Goal: Check status: Check status

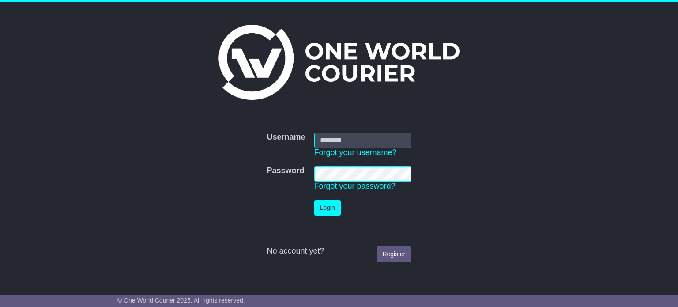
type input "**********"
click at [315, 210] on button "Login" at bounding box center [327, 207] width 26 height 15
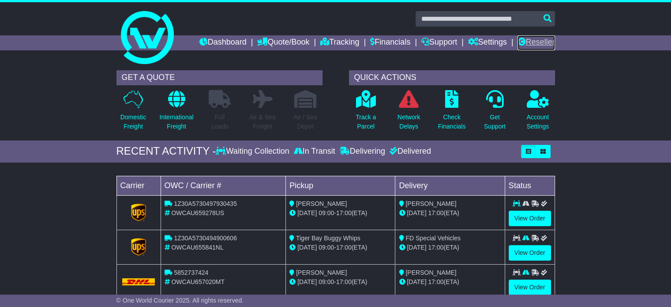
click at [528, 47] on link "Reseller" at bounding box center [536, 42] width 37 height 15
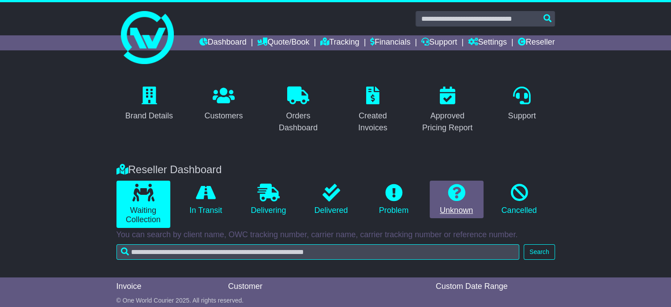
scroll to position [71, 0]
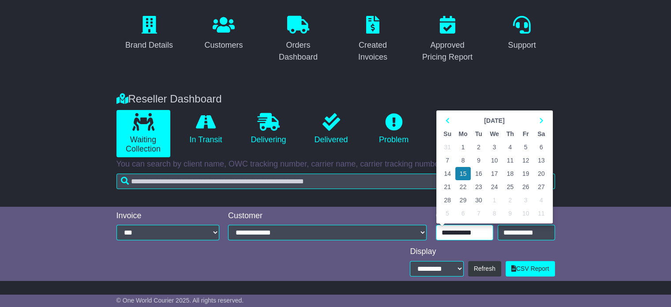
click at [477, 227] on input "**********" at bounding box center [464, 232] width 57 height 15
click at [539, 116] on th at bounding box center [541, 120] width 15 height 13
click at [477, 173] on td "14" at bounding box center [478, 173] width 15 height 13
type input "**********"
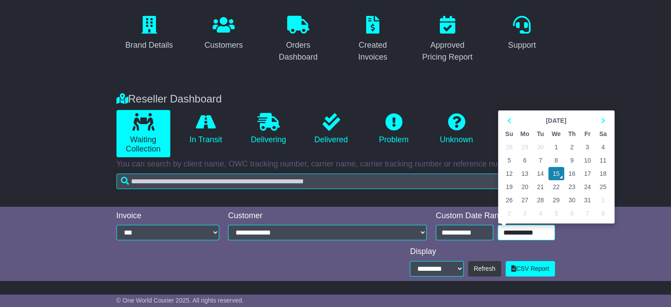
click at [523, 234] on input "**********" at bounding box center [526, 232] width 57 height 15
click at [540, 168] on td "14" at bounding box center [540, 173] width 15 height 13
type input "**********"
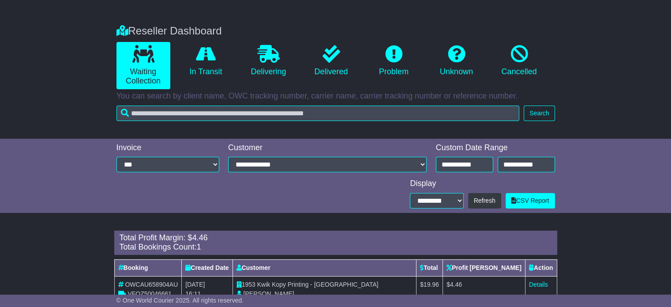
scroll to position [138, 0]
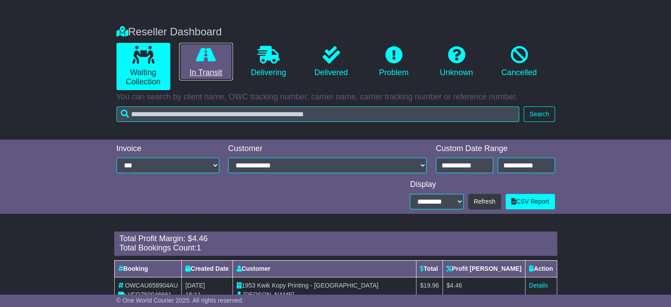
click at [201, 71] on link "In Transit" at bounding box center [206, 62] width 54 height 38
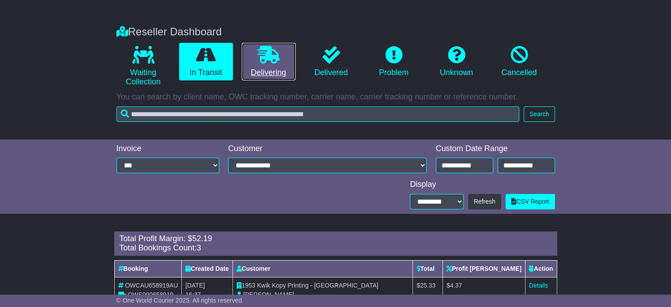
click at [265, 67] on link "Delivering" at bounding box center [269, 62] width 54 height 38
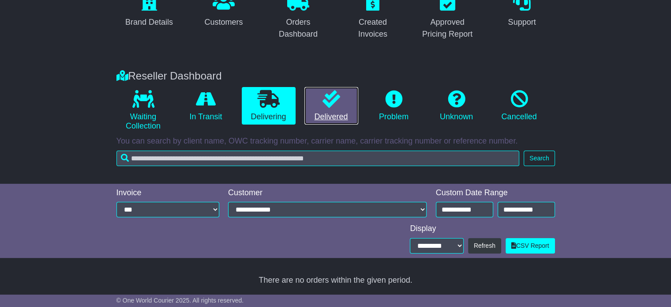
click at [333, 107] on icon at bounding box center [332, 99] width 18 height 18
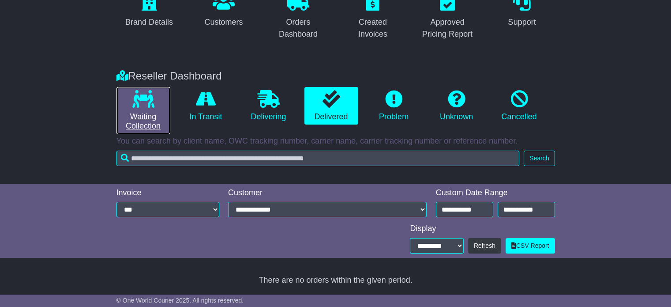
click at [135, 103] on icon at bounding box center [143, 99] width 22 height 18
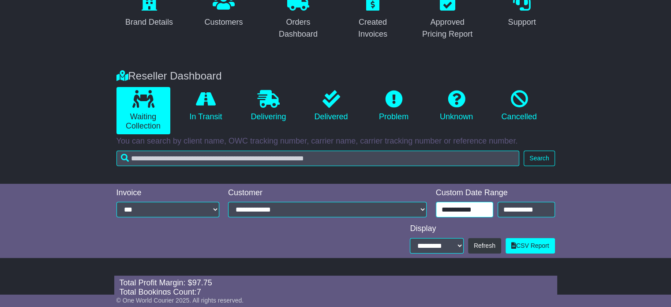
type input "**********"
click at [486, 213] on input "**********" at bounding box center [464, 209] width 57 height 15
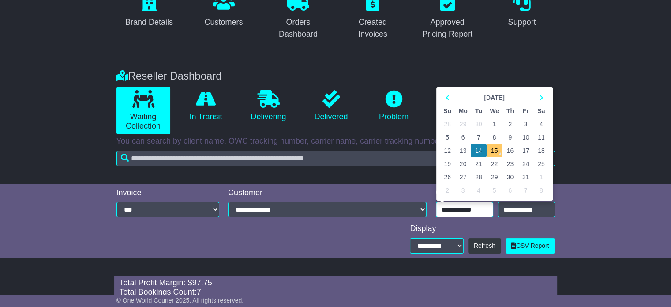
click at [497, 151] on td "15" at bounding box center [495, 150] width 16 height 13
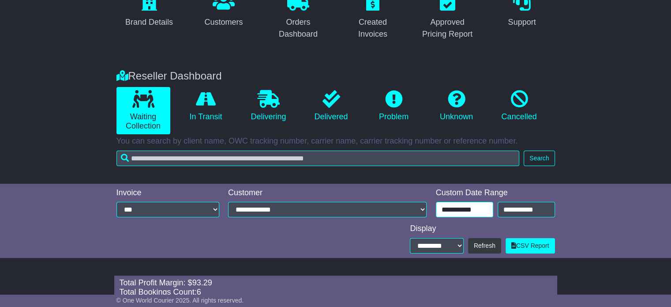
click at [476, 214] on input "**********" at bounding box center [464, 209] width 57 height 15
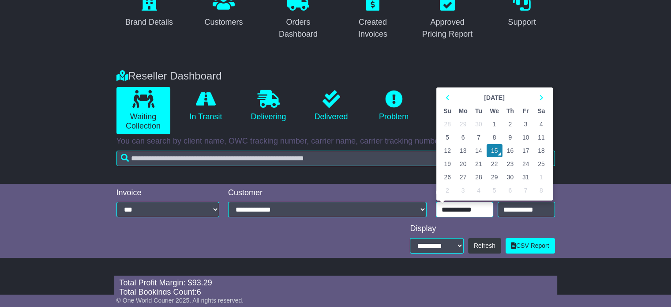
click at [482, 150] on td "14" at bounding box center [478, 150] width 15 height 13
type input "**********"
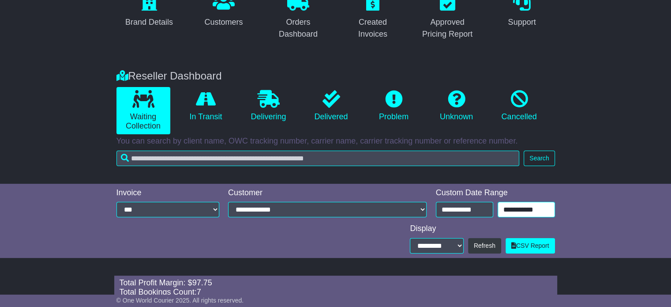
click at [523, 208] on input "**********" at bounding box center [526, 209] width 57 height 15
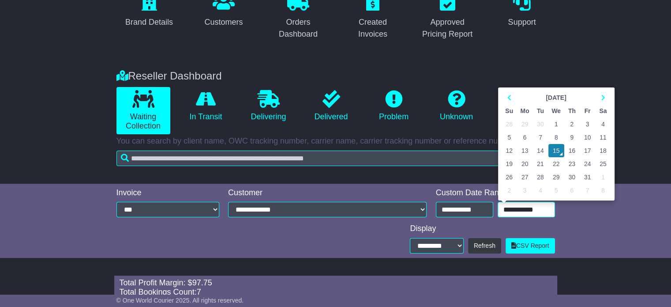
click at [538, 148] on td "14" at bounding box center [540, 150] width 15 height 13
type input "**********"
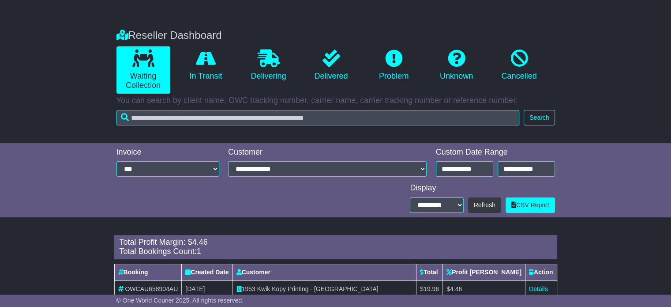
scroll to position [165, 0]
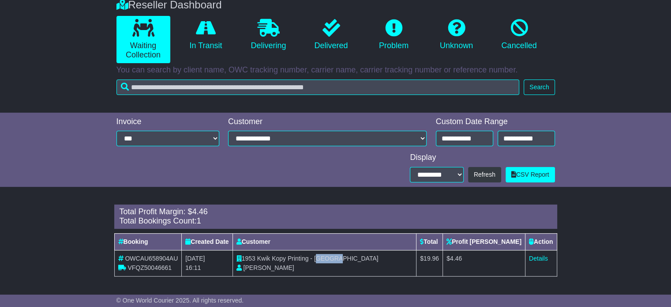
click at [323, 258] on span "Kwik Kopy Printing - [GEOGRAPHIC_DATA]" at bounding box center [317, 258] width 121 height 7
drag, startPoint x: 358, startPoint y: 256, endPoint x: 264, endPoint y: 256, distance: 93.6
click at [264, 256] on td "1953 Kwik Kopy Printing - Perth CBD Shahna Nixon" at bounding box center [325, 263] width 184 height 26
copy span "Kwik Kopy Printing - [GEOGRAPHIC_DATA]"
click at [539, 255] on link "Details" at bounding box center [538, 258] width 19 height 7
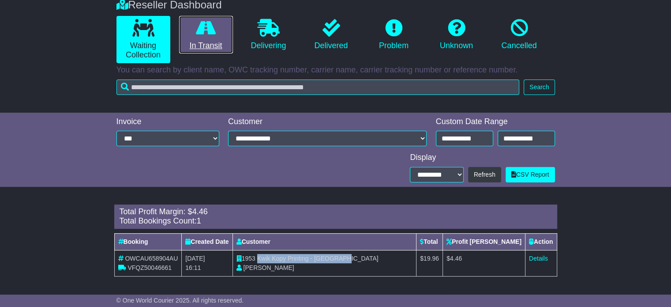
click at [207, 45] on link "In Transit" at bounding box center [206, 35] width 54 height 38
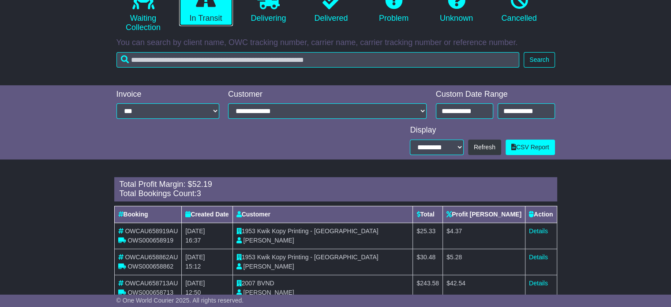
scroll to position [217, 0]
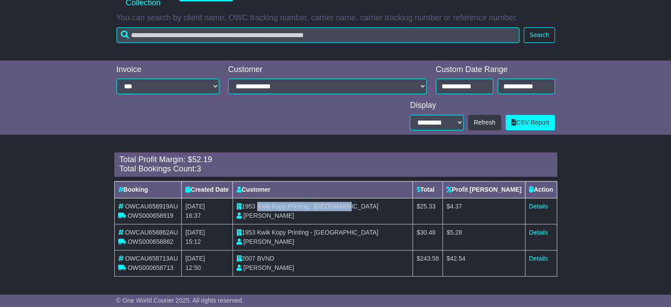
drag, startPoint x: 265, startPoint y: 205, endPoint x: 375, endPoint y: 205, distance: 110.3
click at [375, 205] on td "1953 Kwik Kopy Printing - Perth CBD Shahna Nixon" at bounding box center [323, 211] width 181 height 26
copy span "Kwik Kopy Printing - [GEOGRAPHIC_DATA]"
click at [531, 207] on link "Details" at bounding box center [538, 206] width 19 height 7
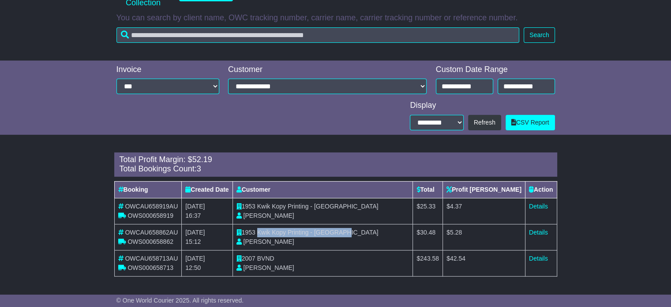
drag, startPoint x: 272, startPoint y: 231, endPoint x: 364, endPoint y: 232, distance: 91.8
click at [364, 232] on td "1953 Kwik Kopy Printing - Perth CBD Shahna Nixon" at bounding box center [323, 237] width 181 height 26
copy span "Kwik Kopy Printing - [GEOGRAPHIC_DATA]"
click at [539, 233] on link "Details" at bounding box center [538, 232] width 19 height 7
click at [267, 259] on span "BVND" at bounding box center [265, 258] width 17 height 7
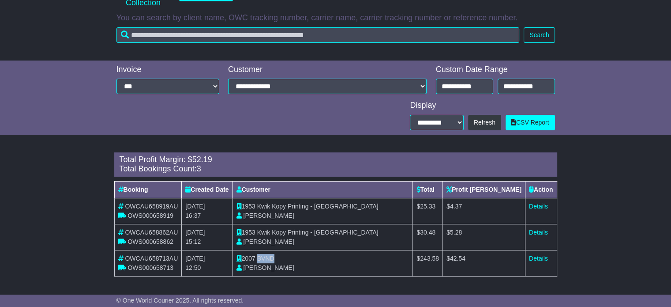
click at [267, 259] on span "BVND" at bounding box center [265, 258] width 17 height 7
copy span "BVND"
click at [538, 259] on link "Details" at bounding box center [538, 258] width 19 height 7
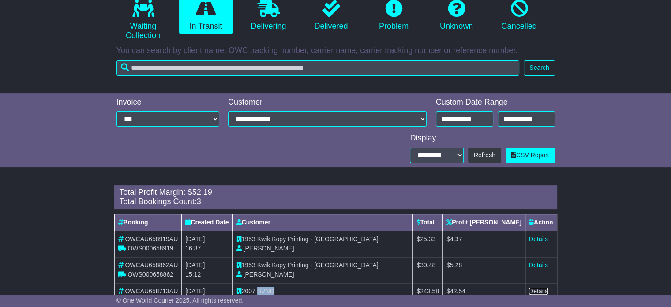
scroll to position [84, 0]
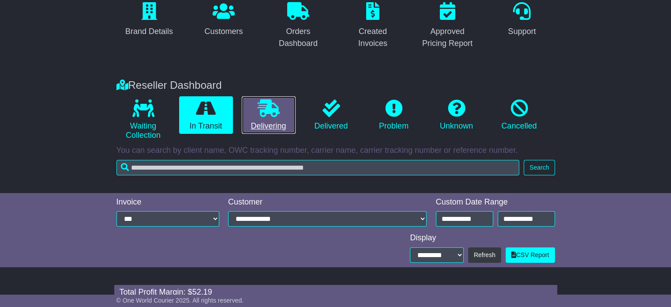
click at [271, 123] on link "Delivering" at bounding box center [269, 115] width 54 height 38
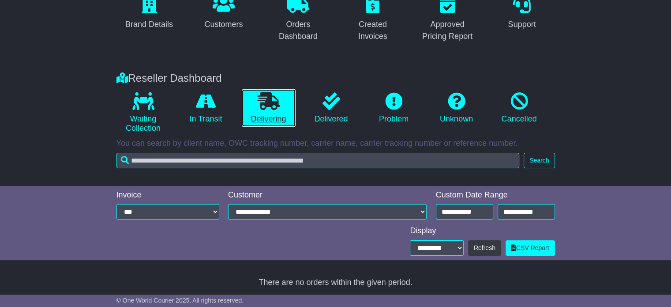
scroll to position [94, 0]
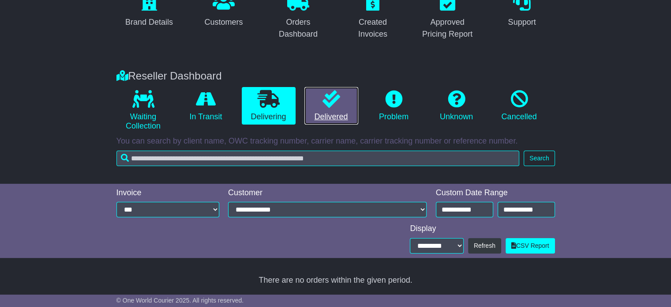
click at [320, 104] on link "Delivered" at bounding box center [332, 106] width 54 height 38
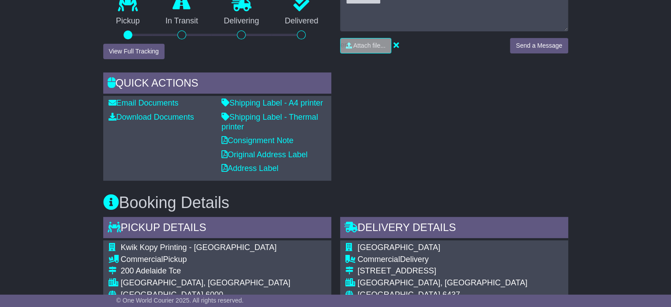
scroll to position [309, 0]
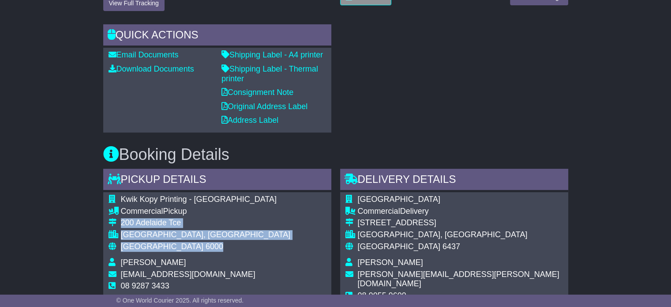
drag, startPoint x: 182, startPoint y: 241, endPoint x: 119, endPoint y: 219, distance: 66.9
click at [119, 219] on tbody "Kwik Kopy Printing - [GEOGRAPHIC_DATA] Commercial Pickup [STREET_ADDRESS] [GEOG…" at bounding box center [200, 251] width 182 height 112
copy tbody "[STREET_ADDRESS]"
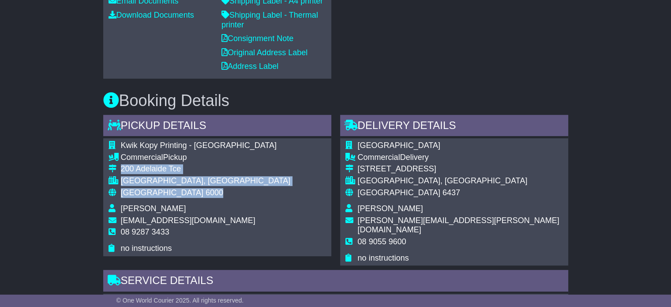
scroll to position [397, 0]
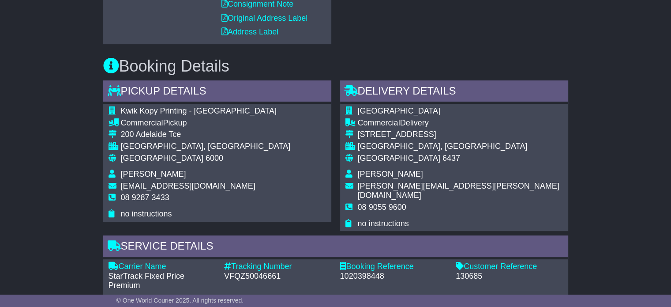
click at [157, 194] on span "08 9287 3433" at bounding box center [145, 197] width 49 height 9
copy tbody "08 9287 3433"
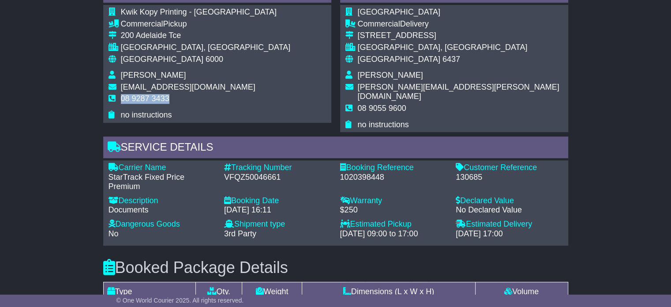
scroll to position [486, 0]
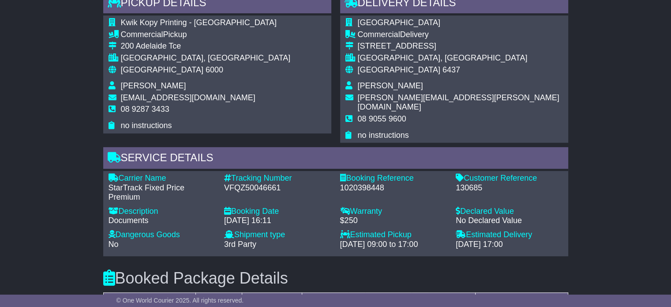
click at [249, 183] on div "Tracking Number - VFQZ50046661" at bounding box center [278, 187] width 116 height 29
copy div "VFQZ50046661"
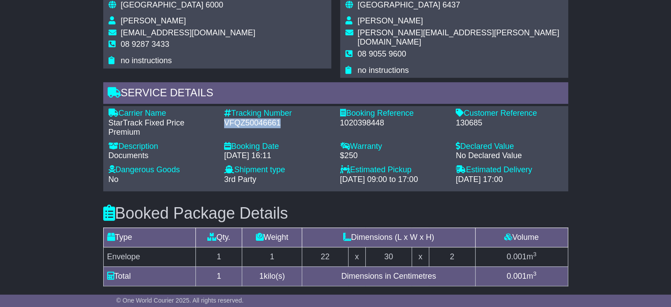
scroll to position [618, 0]
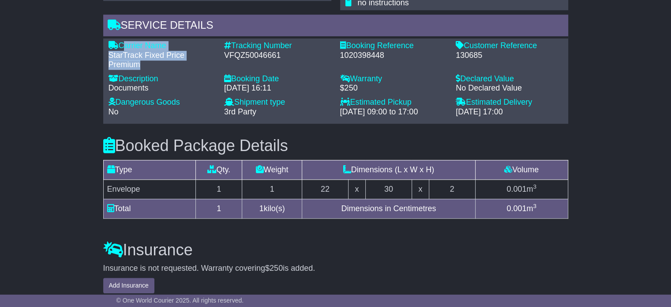
drag, startPoint x: 150, startPoint y: 54, endPoint x: 122, endPoint y: 33, distance: 34.6
click at [122, 41] on div "Carrier Name - StarTrack Fixed Price Premium" at bounding box center [162, 55] width 116 height 29
copy div "Carrier Name - StarTrack Fixed Price Premium"
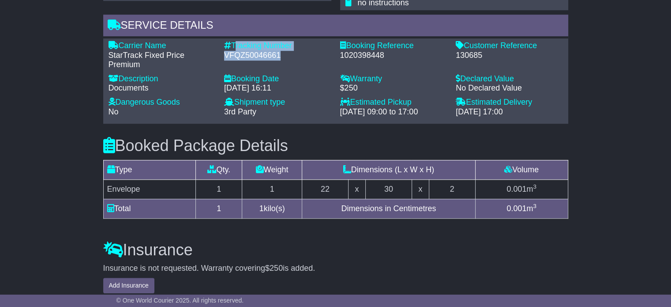
drag, startPoint x: 280, startPoint y: 45, endPoint x: 233, endPoint y: 32, distance: 48.7
click at [233, 41] on div "Tracking Number - VFQZ50046661" at bounding box center [278, 55] width 116 height 29
copy div "Tracking Number - VFQZ50046661"
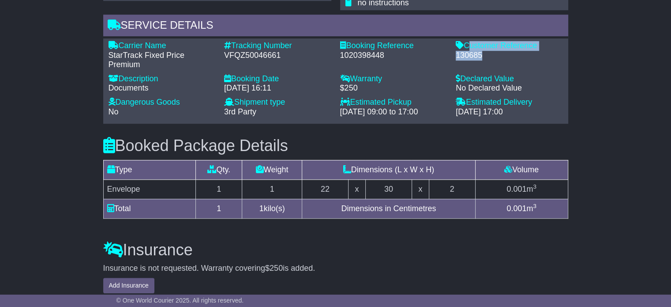
drag, startPoint x: 491, startPoint y: 49, endPoint x: 468, endPoint y: 34, distance: 27.2
click at [468, 41] on div "Customer Reference - 130685" at bounding box center [510, 55] width 116 height 29
copy div "Customer Reference - 130685"
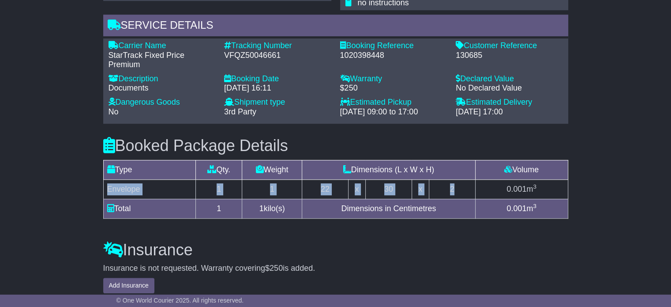
drag, startPoint x: 432, startPoint y: 179, endPoint x: 106, endPoint y: 182, distance: 325.7
click at [106, 182] on tr "Envelope 1 1 22 x 30 x 2 0.001 m 3" at bounding box center [335, 188] width 465 height 19
copy tr "Envelope 1 1 22 x 30 x 2"
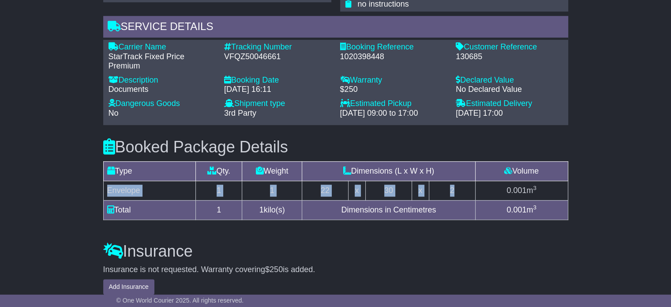
scroll to position [530, 0]
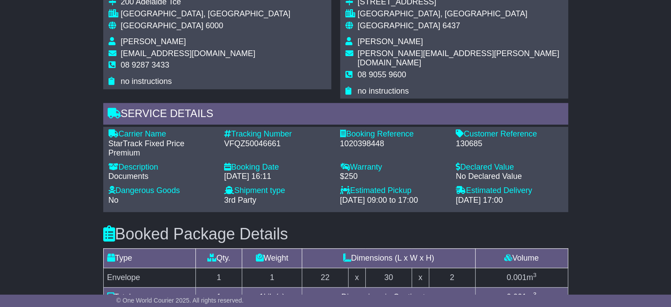
click at [390, 43] on span "Belinda Haldoupis" at bounding box center [390, 41] width 65 height 9
copy tbody "Belinda Haldoupis"
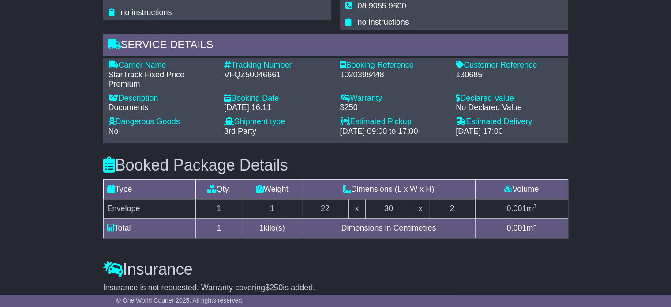
scroll to position [618, 0]
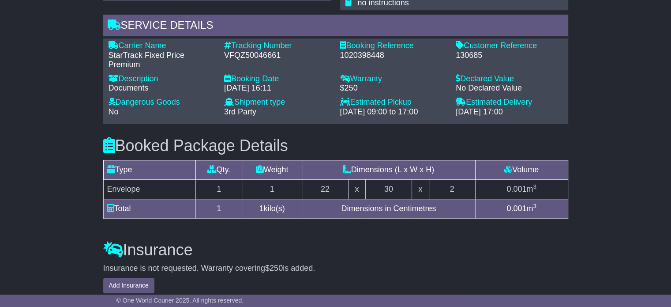
click at [258, 51] on div "VFQZ50046661" at bounding box center [277, 56] width 107 height 10
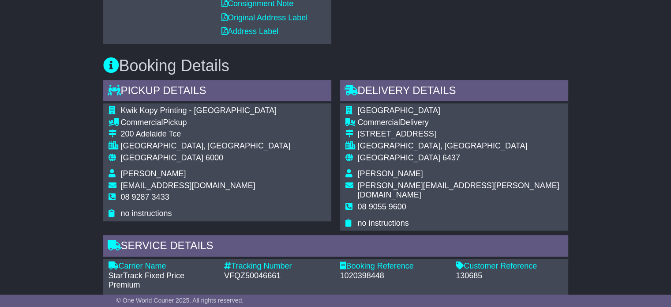
scroll to position [397, 0]
click at [364, 203] on span "08 9055 9600" at bounding box center [382, 207] width 49 height 9
click at [365, 203] on span "08 9055 9600" at bounding box center [382, 207] width 49 height 9
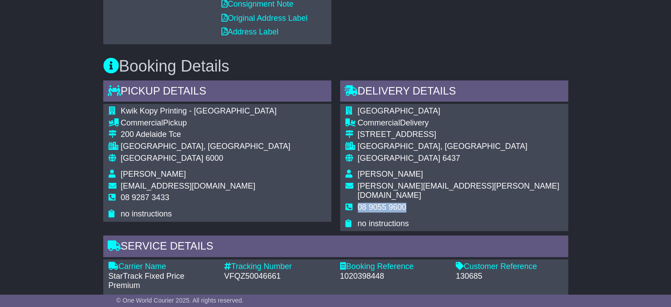
copy tbody "08 9055 9600"
click at [147, 160] on span "[GEOGRAPHIC_DATA]" at bounding box center [162, 158] width 83 height 9
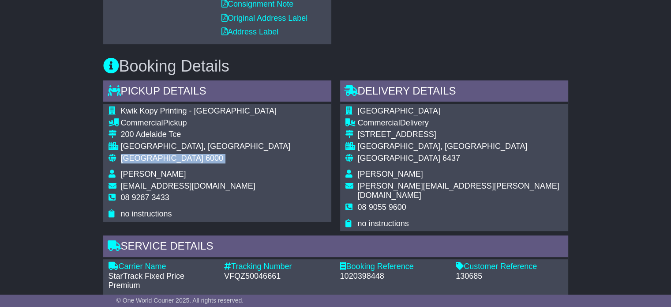
click at [147, 160] on span "[GEOGRAPHIC_DATA]" at bounding box center [162, 158] width 83 height 9
copy tbody "Australia 6000"
click at [443, 155] on span "6437" at bounding box center [452, 158] width 18 height 9
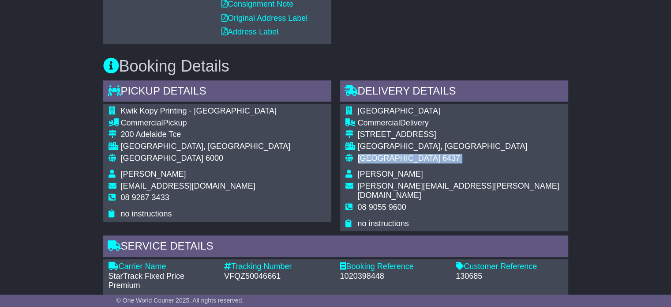
click at [443, 155] on span "6437" at bounding box center [452, 158] width 18 height 9
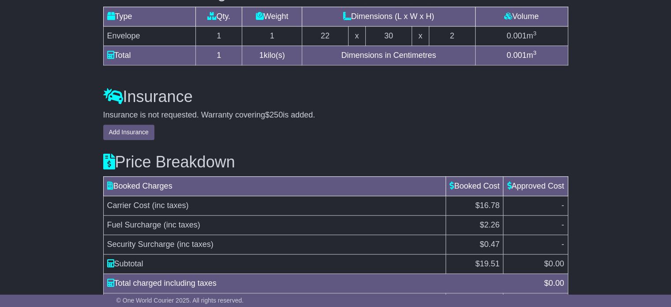
scroll to position [816, 0]
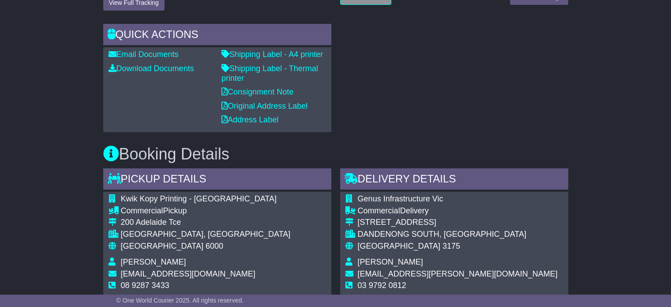
scroll to position [441, 0]
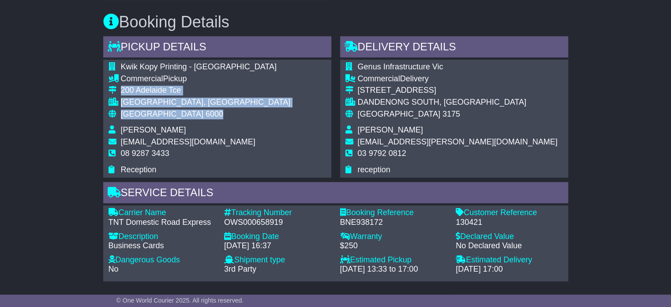
drag, startPoint x: 138, startPoint y: 109, endPoint x: 120, endPoint y: 94, distance: 22.9
click at [120, 94] on tbody "Kwik Kopy Printing - [GEOGRAPHIC_DATA] Commercial Pickup [STREET_ADDRESS] [GEOG…" at bounding box center [200, 118] width 182 height 112
copy tbody "[STREET_ADDRESS]"
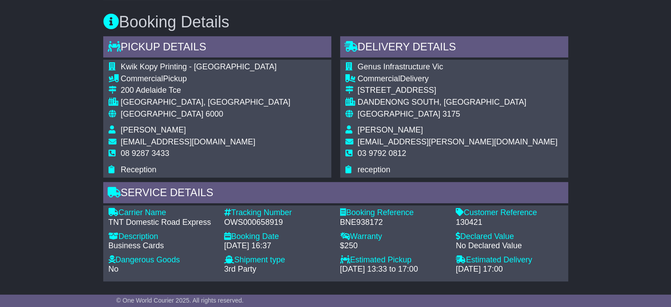
click at [156, 150] on span "08 9287 3433" at bounding box center [145, 153] width 49 height 9
click at [156, 151] on span "08 9287 3433" at bounding box center [145, 153] width 49 height 9
copy tbody "08 9287 3433"
click at [264, 223] on div "OWS000658919" at bounding box center [277, 223] width 107 height 10
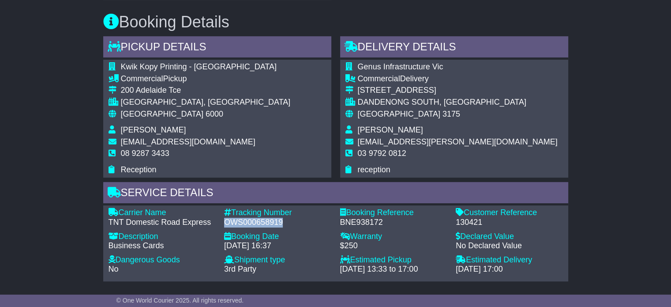
click at [264, 223] on div "OWS000658919" at bounding box center [277, 223] width 107 height 10
copy div "OWS000658919"
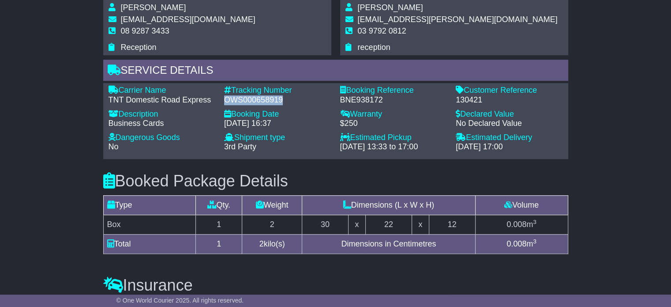
scroll to position [574, 0]
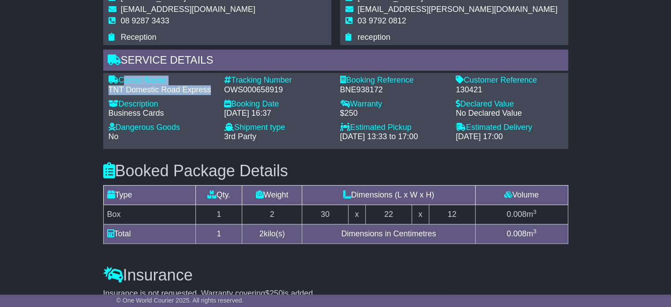
drag, startPoint x: 210, startPoint y: 90, endPoint x: 120, endPoint y: 81, distance: 90.5
click at [120, 81] on div "Carrier Name - TNT Domestic Road Express" at bounding box center [162, 84] width 116 height 19
copy div "Carrier Name - TNT Domestic Road Express"
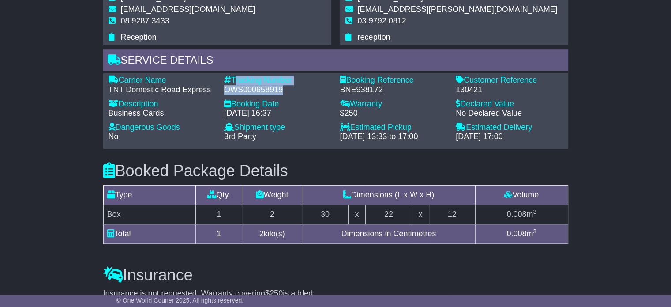
drag, startPoint x: 284, startPoint y: 87, endPoint x: 234, endPoint y: 82, distance: 50.2
click at [234, 82] on div "Tracking Number - OWS000658919" at bounding box center [278, 84] width 116 height 19
copy div "Tracking Number - OWS000658919"
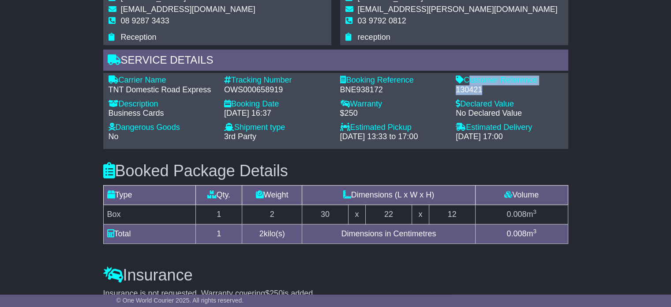
drag, startPoint x: 486, startPoint y: 87, endPoint x: 468, endPoint y: 79, distance: 19.6
click at [468, 79] on div "Customer Reference - 130421" at bounding box center [510, 84] width 116 height 19
copy div "Customer Reference - 130421"
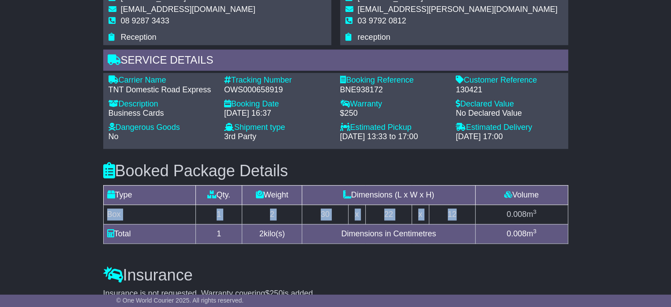
drag, startPoint x: 464, startPoint y: 215, endPoint x: 107, endPoint y: 212, distance: 357.1
click at [107, 212] on tr "Box 1 2 30 x 22 x 12 0.008 m 3" at bounding box center [335, 213] width 465 height 19
copy tr "Box 1 2 30 x 22 x 12"
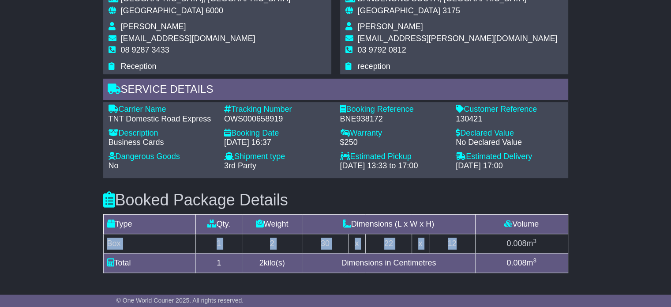
scroll to position [530, 0]
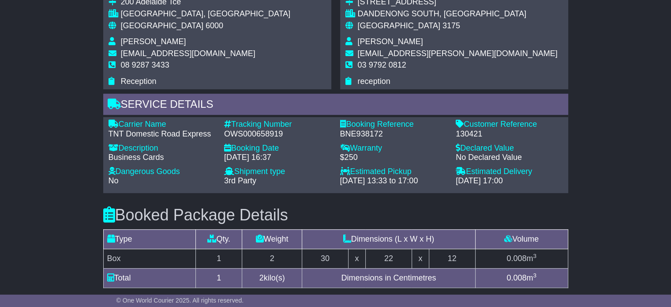
click at [372, 46] on td "Serena Rawling" at bounding box center [458, 43] width 200 height 12
click at [375, 39] on span "Serena Rawling" at bounding box center [390, 41] width 65 height 9
copy tbody "Serena Rawling"
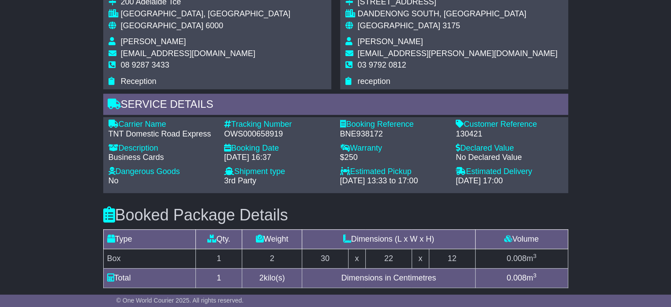
click at [367, 61] on span "03 9792 0812" at bounding box center [382, 64] width 49 height 9
copy tbody "03 9792 0812"
click at [135, 24] on span "[GEOGRAPHIC_DATA]" at bounding box center [162, 25] width 83 height 9
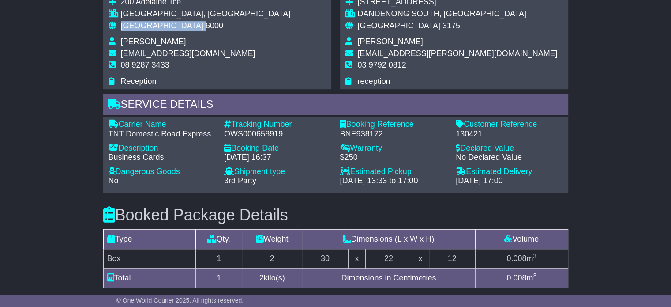
click at [135, 24] on span "[GEOGRAPHIC_DATA]" at bounding box center [162, 25] width 83 height 9
copy tbody "Australia 6000"
click at [384, 21] on span "[GEOGRAPHIC_DATA]" at bounding box center [399, 25] width 83 height 9
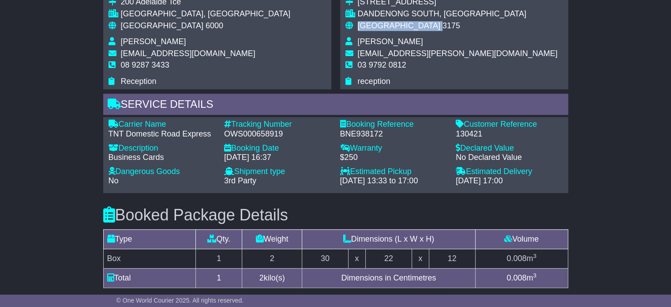
click at [384, 21] on span "[GEOGRAPHIC_DATA]" at bounding box center [399, 25] width 83 height 9
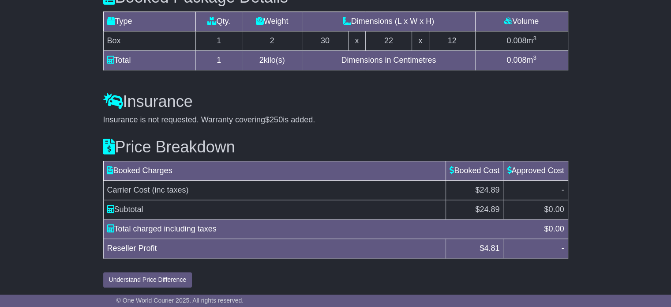
scroll to position [748, 0]
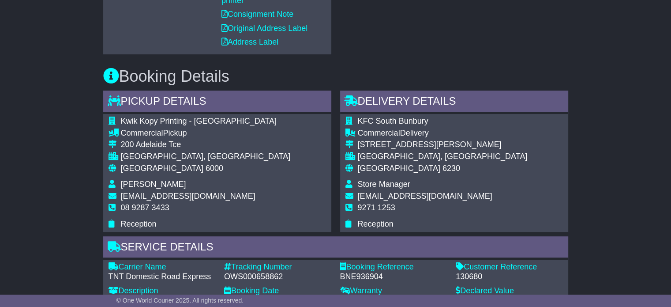
scroll to position [397, 0]
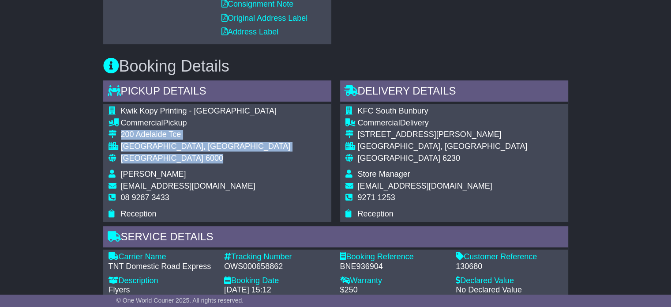
drag, startPoint x: 178, startPoint y: 161, endPoint x: 117, endPoint y: 136, distance: 66.9
click at [117, 136] on tbody "Kwik Kopy Printing - [GEOGRAPHIC_DATA] Commercial Pickup [STREET_ADDRESS] [GEOG…" at bounding box center [200, 162] width 182 height 112
copy tbody "[STREET_ADDRESS]"
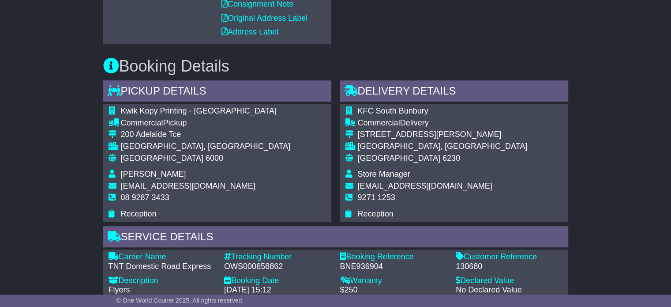
click at [156, 199] on span "08 9287 3433" at bounding box center [145, 197] width 49 height 9
copy tbody "08 9287 3433"
click at [258, 268] on div "OWS000658862" at bounding box center [277, 267] width 107 height 10
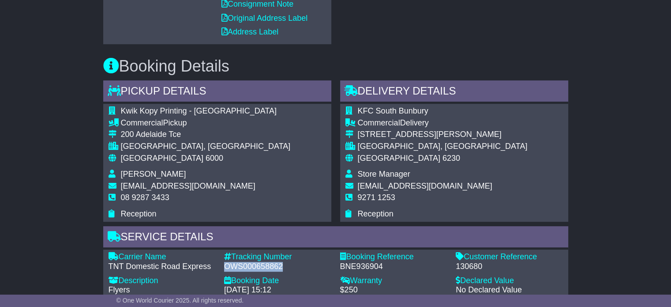
click at [258, 268] on div "OWS000658862" at bounding box center [277, 267] width 107 height 10
copy div "OWS000658862"
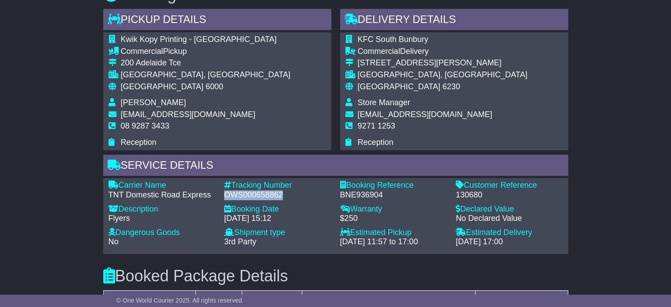
scroll to position [530, 0]
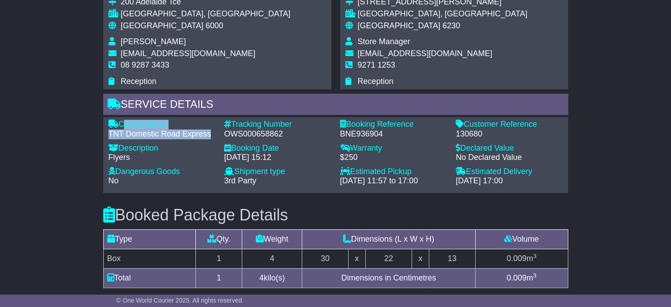
drag, startPoint x: 210, startPoint y: 132, endPoint x: 122, endPoint y: 118, distance: 89.3
click at [122, 120] on div "Carrier Name - TNT Domestic Road Express" at bounding box center [162, 129] width 116 height 19
copy div "Carrier Name - TNT Domestic Road Express"
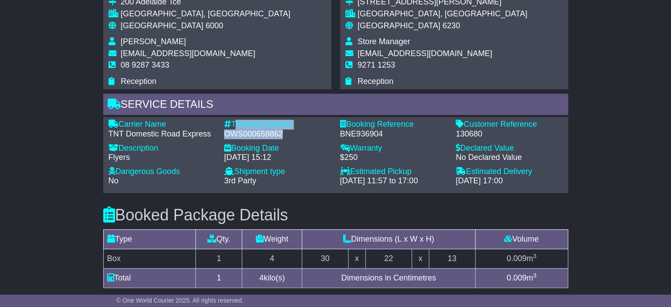
drag, startPoint x: 284, startPoint y: 136, endPoint x: 233, endPoint y: 120, distance: 53.7
click at [233, 120] on div "Tracking Number - OWS000658862" at bounding box center [278, 129] width 116 height 19
copy div "Tracking Number - OWS000658862"
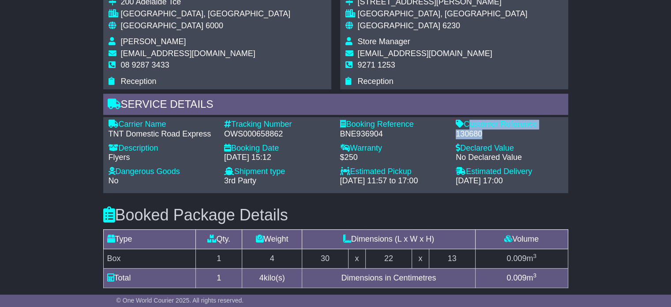
drag, startPoint x: 491, startPoint y: 130, endPoint x: 466, endPoint y: 122, distance: 26.1
click at [466, 122] on div "Customer Reference - 130680" at bounding box center [510, 129] width 116 height 19
copy div "Customer Reference - 130680"
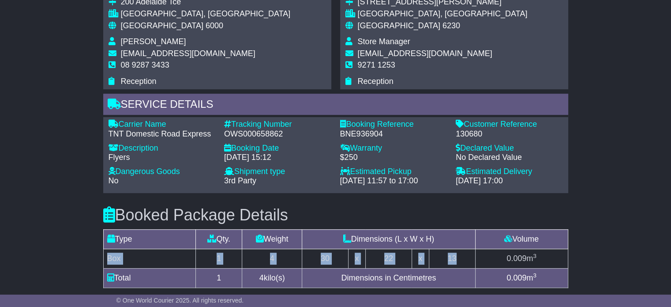
drag, startPoint x: 431, startPoint y: 256, endPoint x: 108, endPoint y: 251, distance: 322.7
click at [108, 251] on tr "Box 1 4 30 x 22 x 13 0.009 m 3" at bounding box center [335, 257] width 465 height 19
copy tr "Box 1 4 30 x 22 x 13"
click at [144, 29] on span "[GEOGRAPHIC_DATA]" at bounding box center [162, 25] width 83 height 9
click at [143, 27] on span "[GEOGRAPHIC_DATA]" at bounding box center [162, 25] width 83 height 9
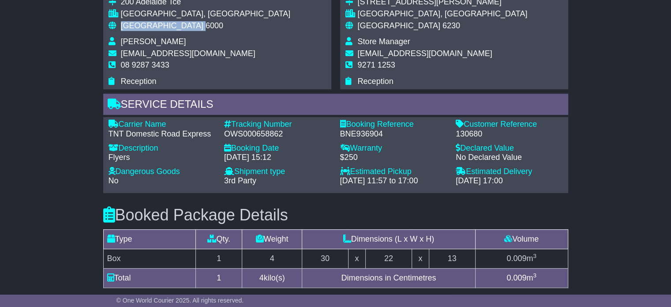
click at [143, 27] on span "[GEOGRAPHIC_DATA]" at bounding box center [162, 25] width 83 height 9
copy tbody "Australia 6000"
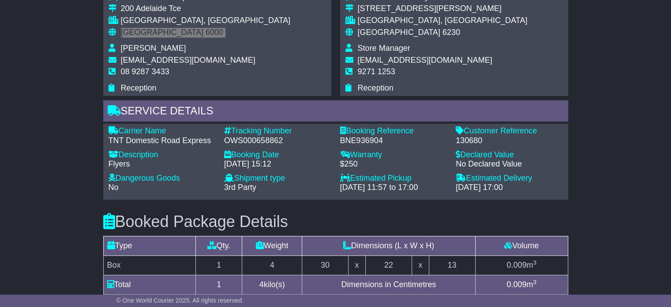
scroll to position [483, 0]
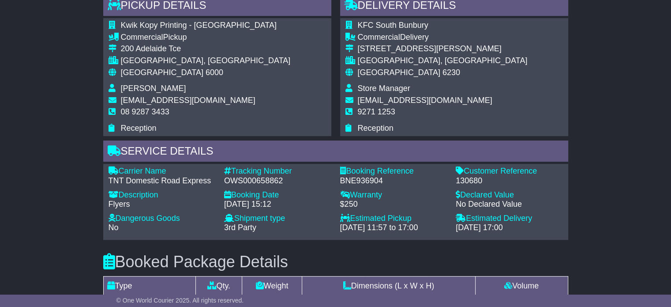
click at [375, 107] on span "9271 1253" at bounding box center [377, 111] width 38 height 9
copy tbody "9271 1253"
click at [145, 72] on span "[GEOGRAPHIC_DATA]" at bounding box center [162, 72] width 83 height 9
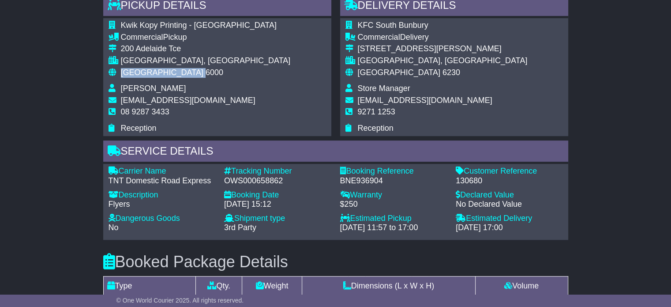
click at [145, 72] on span "[GEOGRAPHIC_DATA]" at bounding box center [162, 72] width 83 height 9
copy tbody "Australia 6000"
click at [365, 72] on span "[GEOGRAPHIC_DATA]" at bounding box center [399, 72] width 83 height 9
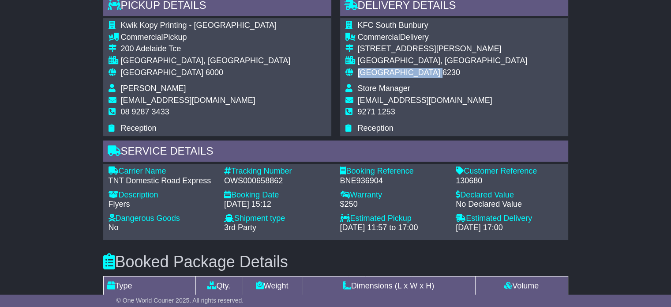
click at [365, 72] on span "[GEOGRAPHIC_DATA]" at bounding box center [399, 72] width 83 height 9
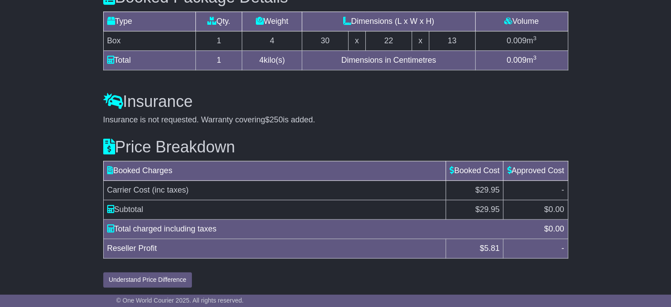
scroll to position [748, 0]
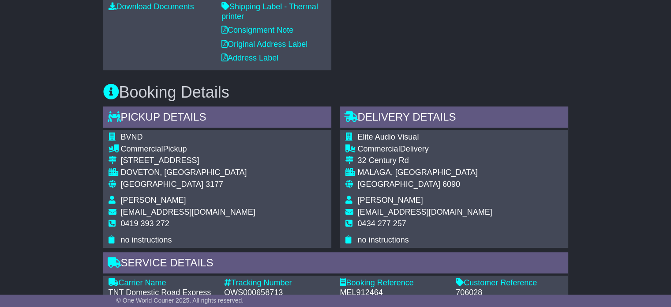
scroll to position [441, 0]
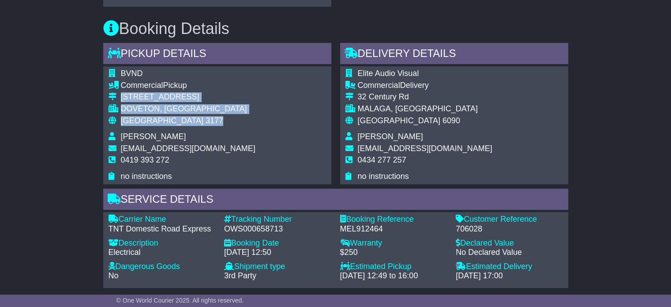
drag, startPoint x: 157, startPoint y: 111, endPoint x: 115, endPoint y: 90, distance: 47.2
click at [115, 90] on tbody "BVND Commercial Pickup [STREET_ADDRESS] [GEOGRAPHIC_DATA], [GEOGRAPHIC_DATA] Au…" at bounding box center [182, 125] width 147 height 112
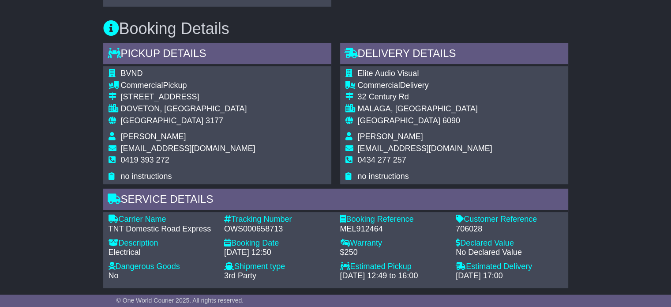
click at [159, 155] on span "0419 393 272" at bounding box center [145, 159] width 49 height 9
copy tbody "0419 393 272"
click at [245, 224] on div "OWS000658713" at bounding box center [277, 229] width 107 height 10
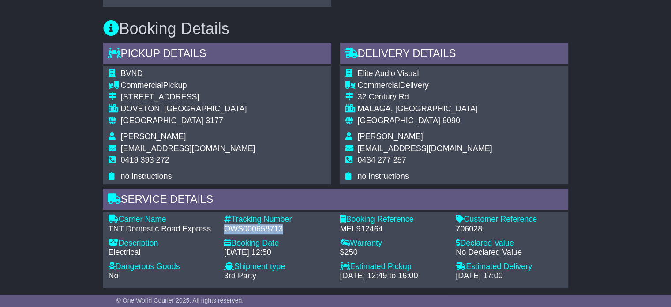
click at [245, 224] on div "OWS000658713" at bounding box center [277, 229] width 107 height 10
copy div "OWS000658713"
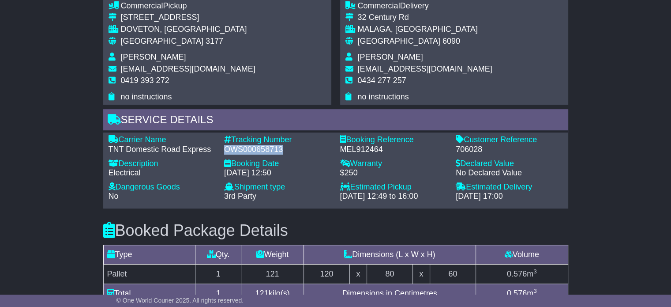
scroll to position [618, 0]
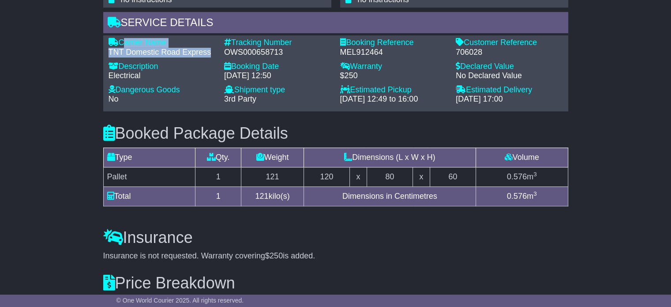
drag, startPoint x: 189, startPoint y: 45, endPoint x: 122, endPoint y: 36, distance: 67.8
click at [122, 38] on div "Carrier Name - TNT Domestic Road Express" at bounding box center [162, 47] width 116 height 19
copy div "Carrier Name - TNT Domestic Road Express"
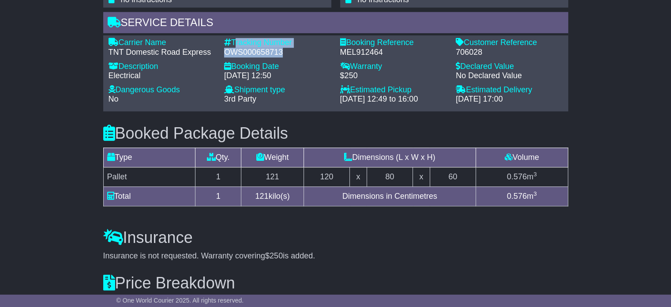
drag, startPoint x: 283, startPoint y: 40, endPoint x: 233, endPoint y: 31, distance: 51.1
click at [233, 38] on div "Tracking Number - OWS000658713" at bounding box center [278, 47] width 116 height 19
copy div "Tracking Number - OWS000658713"
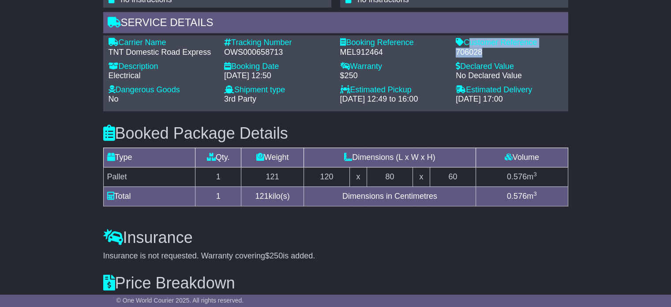
drag, startPoint x: 486, startPoint y: 44, endPoint x: 468, endPoint y: 34, distance: 20.1
click at [468, 38] on div "Customer Reference - 706028" at bounding box center [510, 47] width 116 height 19
copy div "Customer Reference - 706028"
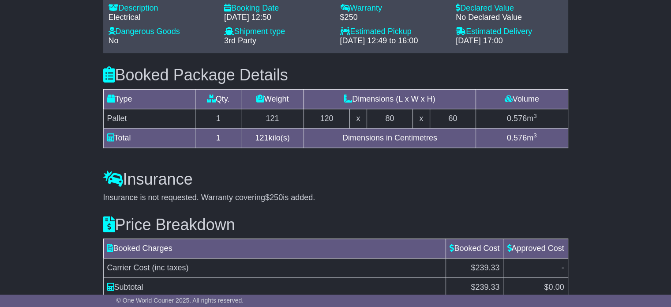
scroll to position [748, 0]
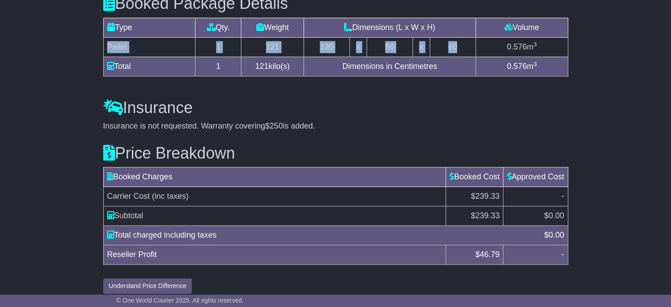
drag, startPoint x: 464, startPoint y: 38, endPoint x: 105, endPoint y: 36, distance: 359.7
click at [105, 37] on tr "Pallet 1 121 120 x 80 x 60 0.576 m 3" at bounding box center [335, 46] width 465 height 19
copy tr "Pallet 1 121 120 x 80 x 60"
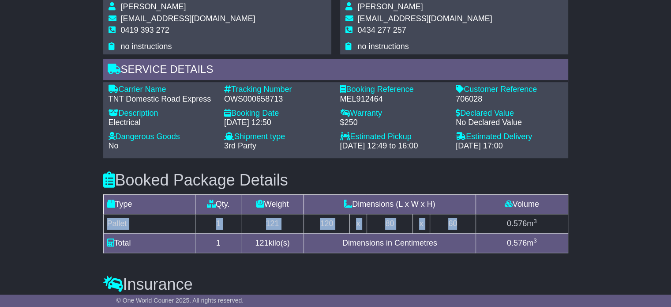
scroll to position [527, 0]
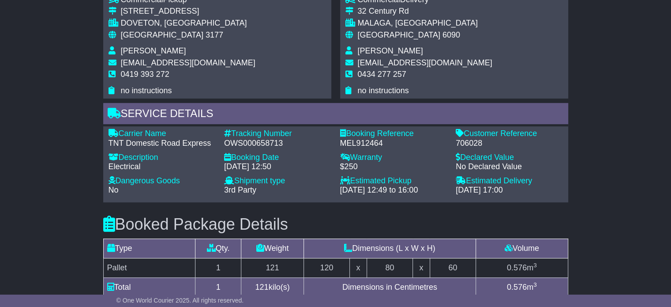
click at [370, 46] on span "[PERSON_NAME]" at bounding box center [390, 50] width 65 height 9
copy tbody "[PERSON_NAME]"
click at [382, 70] on span "0434 277 257" at bounding box center [382, 74] width 49 height 9
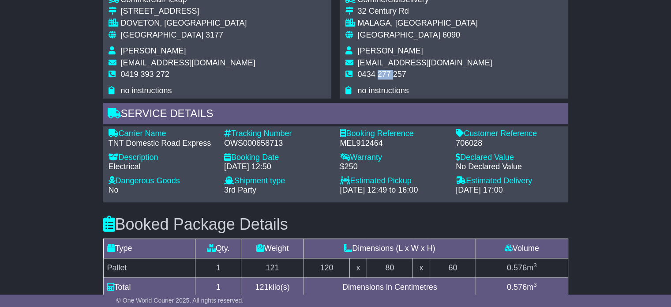
click at [382, 70] on span "0434 277 257" at bounding box center [382, 74] width 49 height 9
copy tbody "0434 277 257"
click at [145, 30] on span "[GEOGRAPHIC_DATA]" at bounding box center [162, 34] width 83 height 9
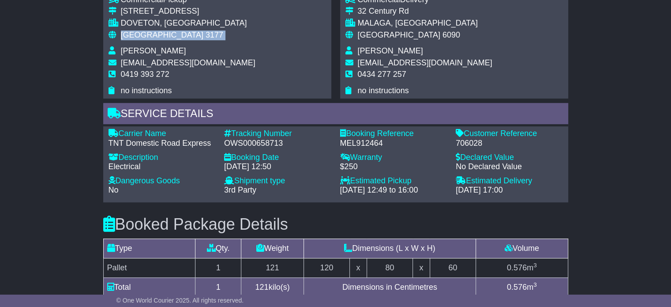
click at [145, 30] on span "[GEOGRAPHIC_DATA]" at bounding box center [162, 34] width 83 height 9
copy tbody "Australia 3177"
click at [443, 30] on span "6090" at bounding box center [452, 34] width 18 height 9
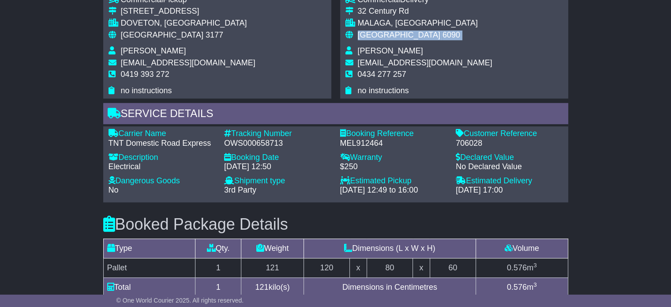
click at [443, 30] on span "6090" at bounding box center [452, 34] width 18 height 9
copy tbody "Australia 6090"
